Goal: Book appointment/travel/reservation

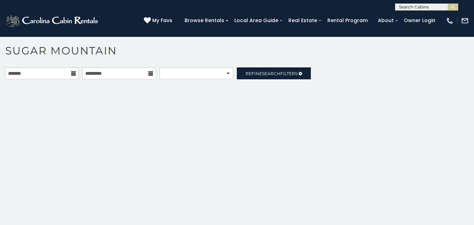
scroll to position [21, 0]
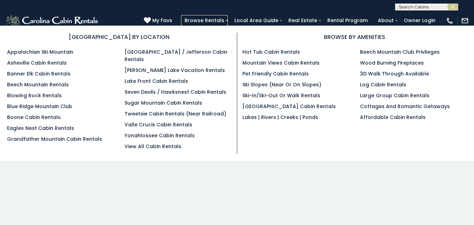
click at [227, 20] on link "Browse Rentals" at bounding box center [204, 20] width 47 height 11
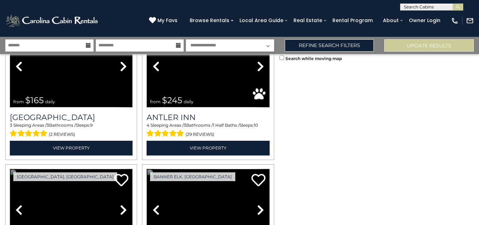
scroll to position [1503, 0]
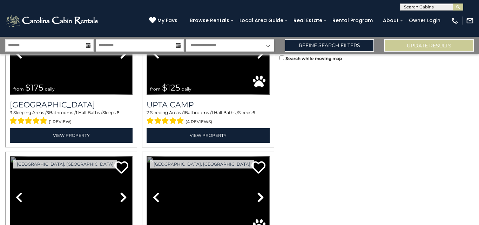
click at [147, 156] on link "Previous" at bounding box center [156, 197] width 19 height 82
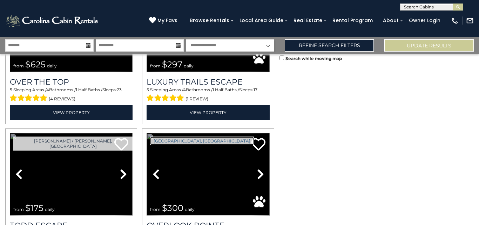
click at [177, 143] on link "[GEOGRAPHIC_DATA], [GEOGRAPHIC_DATA]" at bounding box center [202, 140] width 104 height 9
